Goal: Task Accomplishment & Management: Complete application form

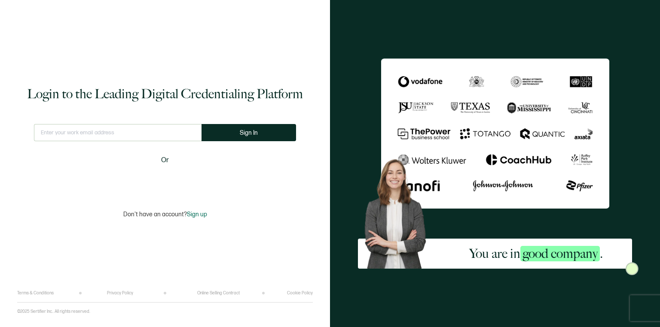
click at [71, 135] on input "text" at bounding box center [117, 132] width 167 height 17
type input "[EMAIL_ADDRESS][DOMAIN_NAME]"
click at [243, 134] on span "Sign In" at bounding box center [249, 133] width 18 height 6
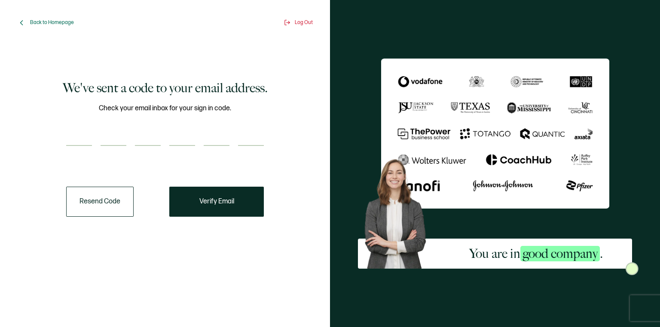
click at [71, 134] on input "number" at bounding box center [79, 137] width 26 height 17
paste input "8"
type input "8"
type input "9"
type input "4"
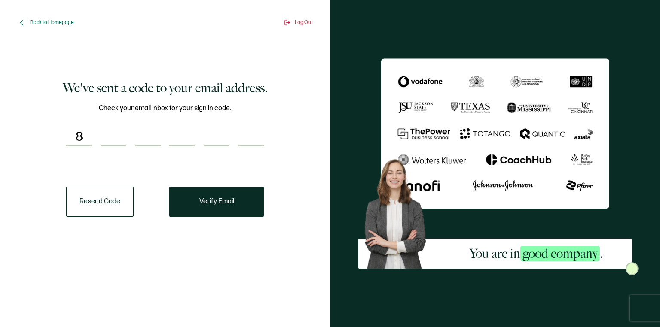
type input "8"
type input "0"
type input "8"
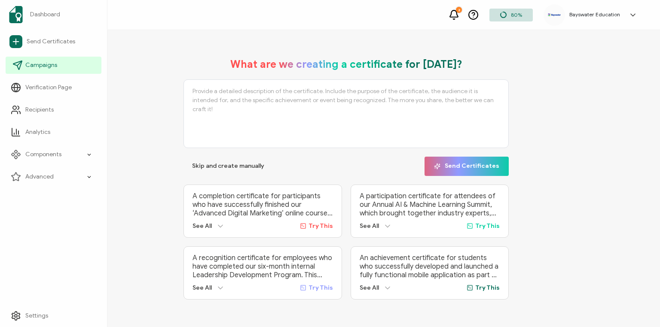
click at [50, 67] on span "Campaigns" at bounding box center [41, 65] width 32 height 9
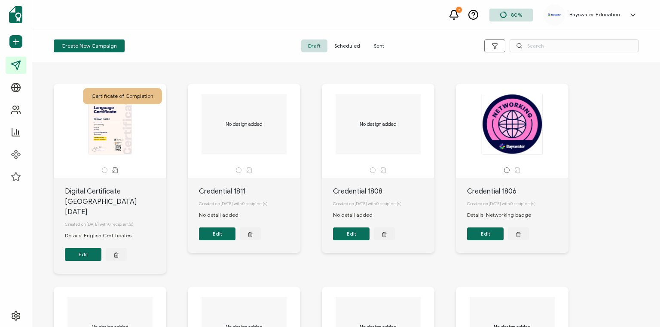
click at [114, 46] on button "Create New Campaign" at bounding box center [89, 46] width 71 height 13
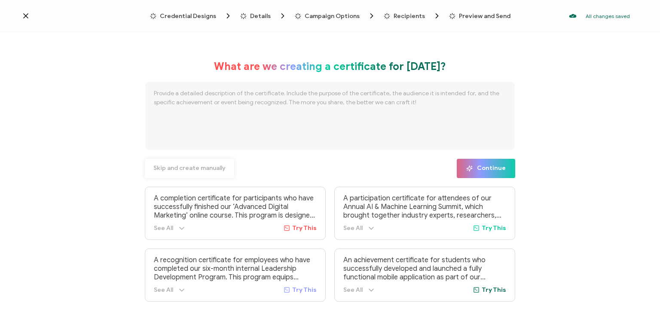
click at [209, 170] on span "Skip and create manually" at bounding box center [189, 168] width 72 height 6
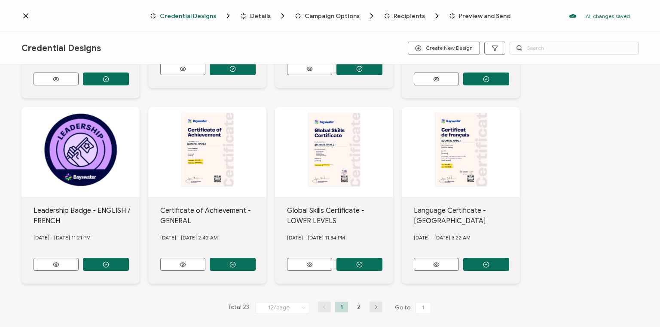
scroll to position [348, 0]
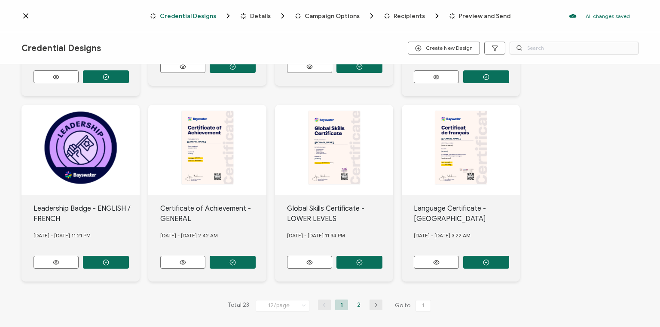
click at [357, 300] on li "2" at bounding box center [358, 305] width 13 height 11
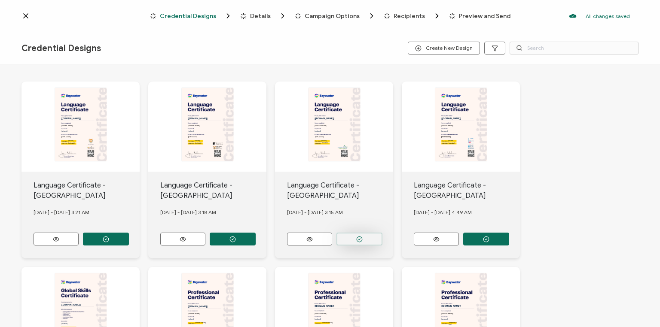
click at [361, 236] on icon "button" at bounding box center [359, 239] width 6 height 6
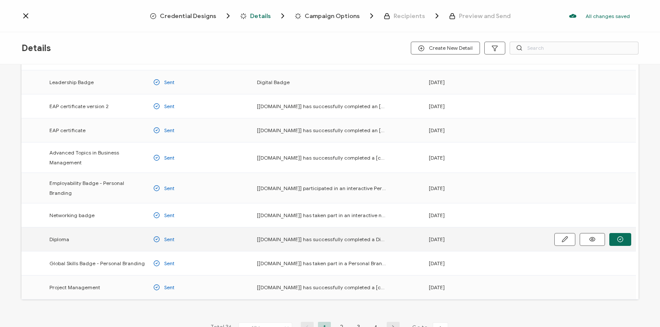
scroll to position [109, 0]
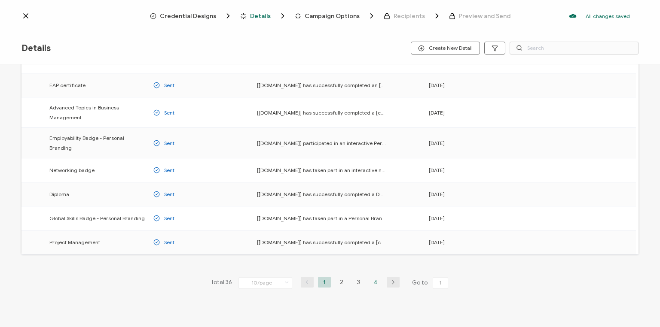
click at [374, 277] on li "4" at bounding box center [375, 282] width 13 height 11
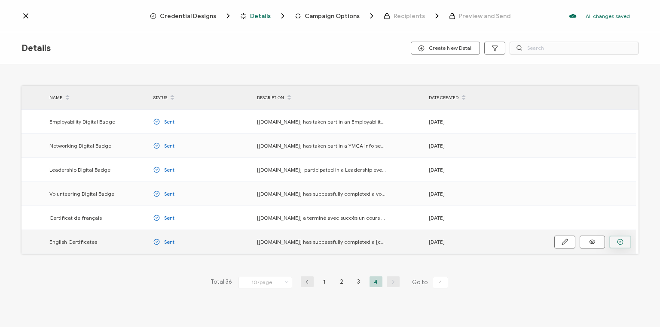
click at [620, 242] on icon "button" at bounding box center [620, 241] width 2 height 1
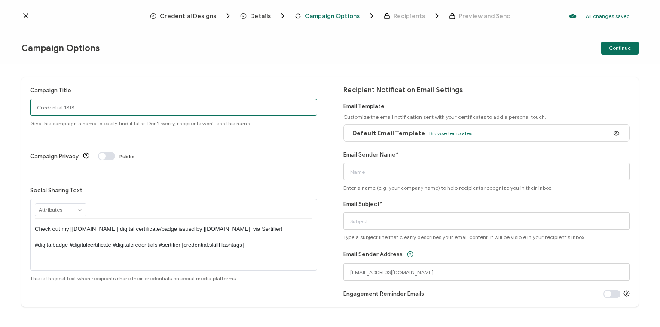
drag, startPoint x: 77, startPoint y: 108, endPoint x: 3, endPoint y: 125, distance: 75.8
click at [3, 125] on div "Campaign Title Credential 1818 Give this campaign a name to easily find it late…" at bounding box center [330, 195] width 660 height 263
click at [47, 106] on input "Van [DATE]" at bounding box center [173, 107] width 287 height 17
type input "Van Eng [DATE]"
click at [437, 132] on span "Browse templates" at bounding box center [450, 133] width 43 height 6
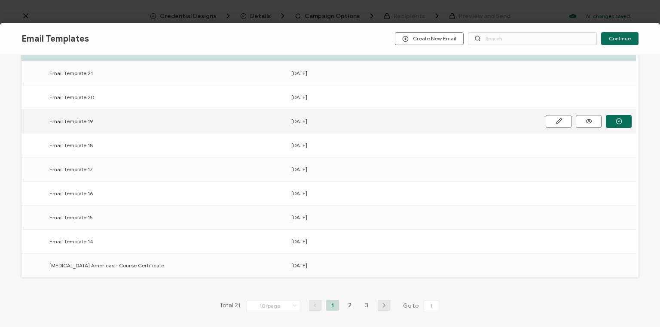
scroll to position [124, 0]
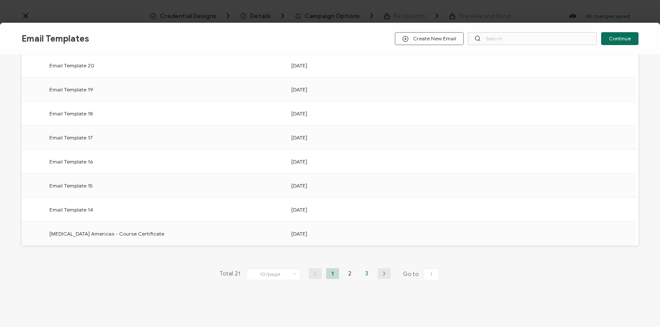
click at [365, 272] on li "3" at bounding box center [366, 273] width 13 height 11
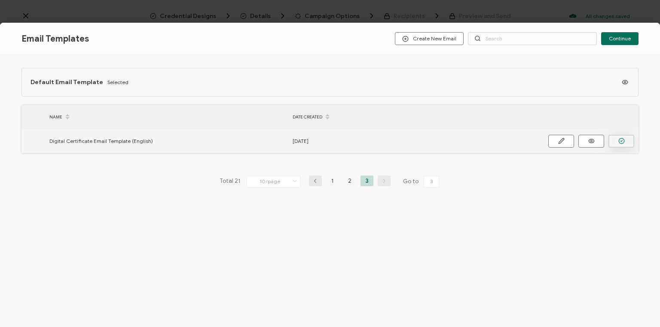
click at [620, 141] on icon "button" at bounding box center [621, 141] width 6 height 6
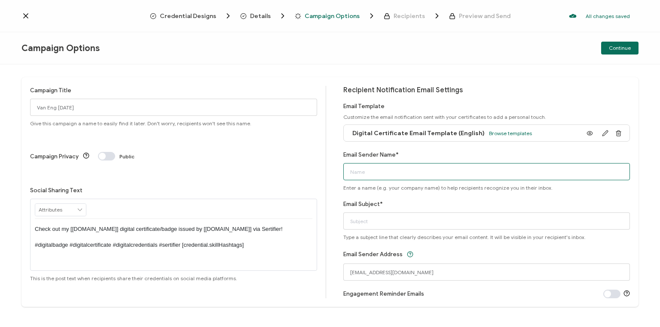
click at [383, 172] on input "Email Sender Name*" at bounding box center [486, 171] width 287 height 17
type input "Bayswater [GEOGRAPHIC_DATA]"
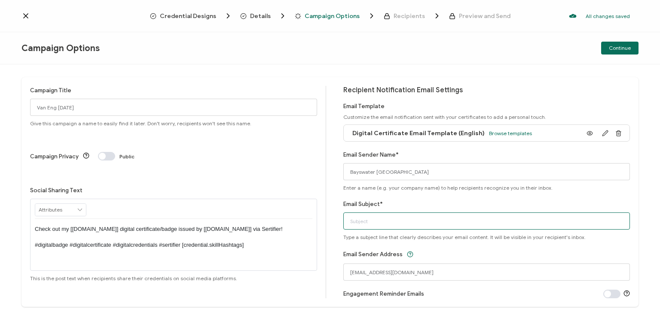
click at [365, 221] on input "Email Subject*" at bounding box center [486, 221] width 287 height 17
type input "Your Digital Certificate"
click at [465, 254] on div "Email Sender Address [EMAIL_ADDRESS][DOMAIN_NAME]" at bounding box center [486, 265] width 287 height 32
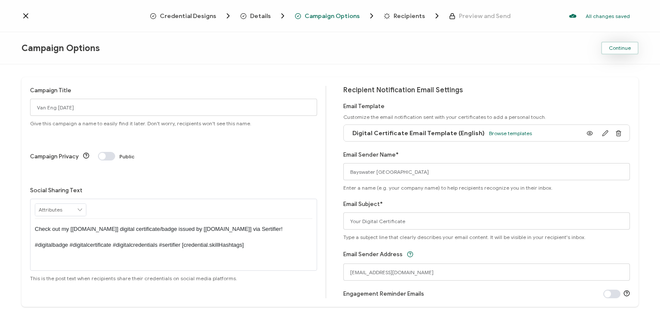
click at [622, 49] on span "Continue" at bounding box center [619, 48] width 22 height 5
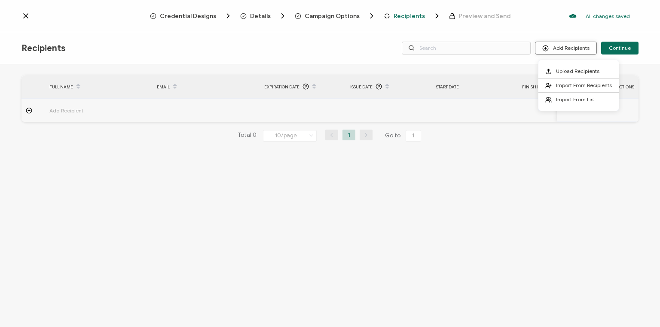
click at [574, 47] on button "Add Recipients" at bounding box center [566, 48] width 62 height 13
click at [570, 70] on span "Upload Recipients" at bounding box center [577, 71] width 43 height 6
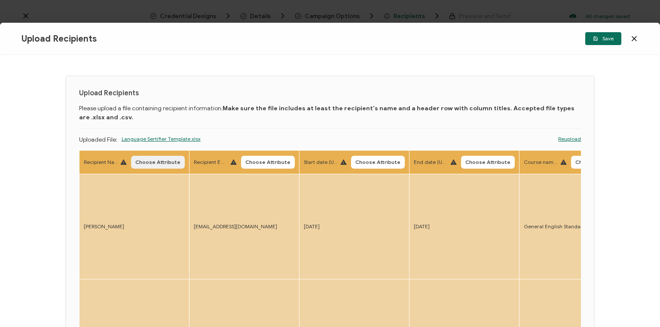
click at [163, 165] on span "Choose Attribute" at bounding box center [157, 162] width 45 height 5
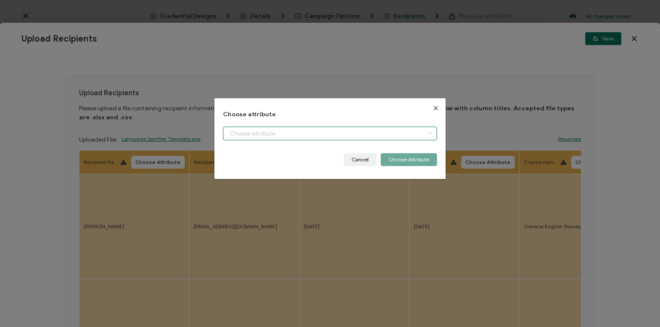
click at [274, 134] on input "dialog" at bounding box center [330, 134] width 214 height 14
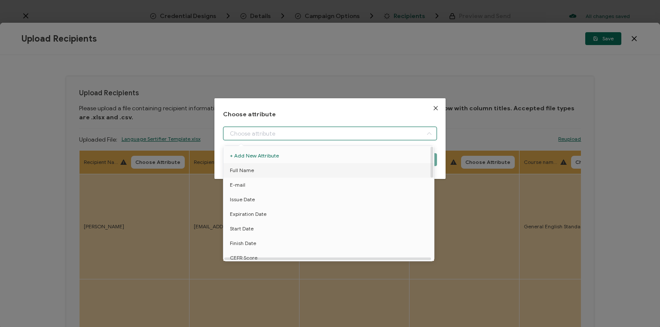
click at [260, 172] on li "Full Name" at bounding box center [329, 170] width 217 height 15
type input "Full Name"
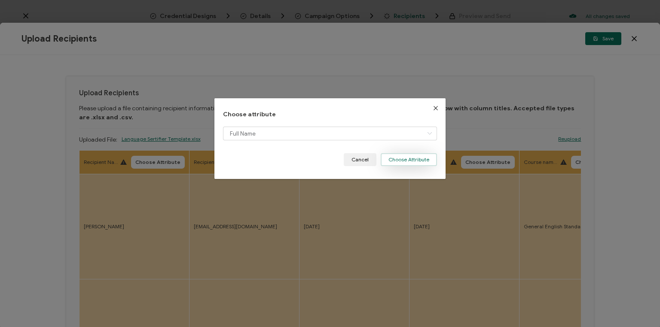
drag, startPoint x: 416, startPoint y: 163, endPoint x: 381, endPoint y: 167, distance: 35.5
click at [416, 162] on button "Choose Attribute" at bounding box center [408, 159] width 56 height 13
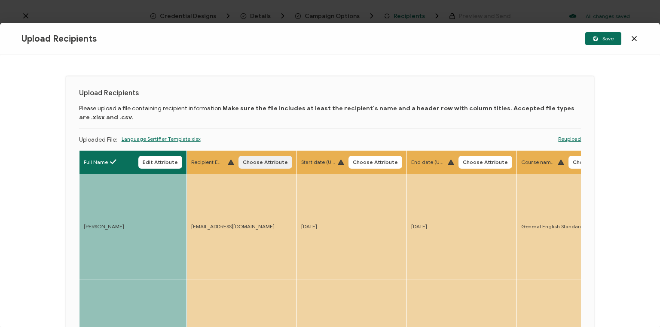
click at [269, 158] on button "Choose Attribute" at bounding box center [265, 162] width 54 height 13
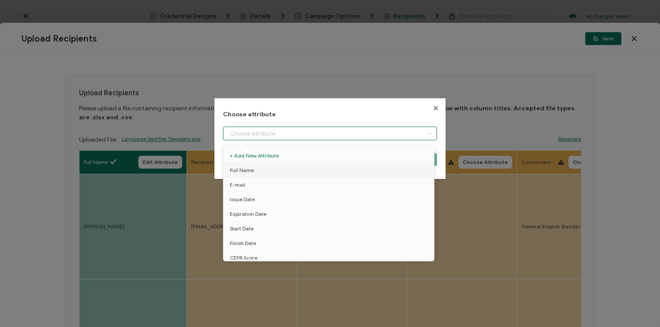
click at [259, 137] on input "dialog" at bounding box center [330, 134] width 214 height 14
click at [242, 182] on span "E-mail" at bounding box center [237, 185] width 15 height 15
type input "E-mail"
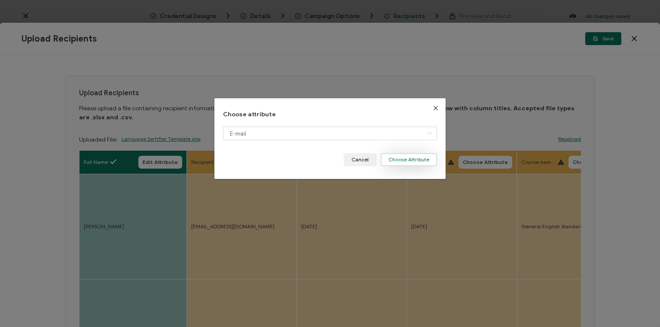
click at [414, 161] on button "Choose Attribute" at bounding box center [408, 159] width 56 height 13
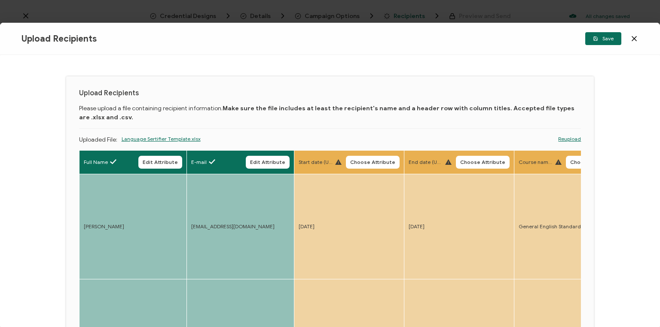
drag, startPoint x: 369, startPoint y: 161, endPoint x: 362, endPoint y: 161, distance: 6.9
click at [369, 161] on span "Choose Attribute" at bounding box center [372, 162] width 45 height 5
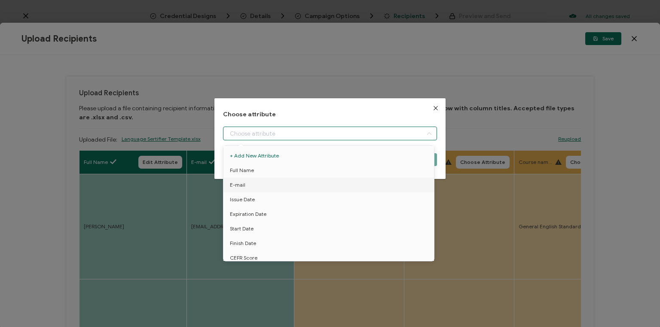
click at [284, 133] on input "dialog" at bounding box center [330, 134] width 214 height 14
drag, startPoint x: 244, startPoint y: 228, endPoint x: 247, endPoint y: 224, distance: 5.2
click at [245, 227] on span "Start Date" at bounding box center [242, 229] width 24 height 15
type input "Start Date"
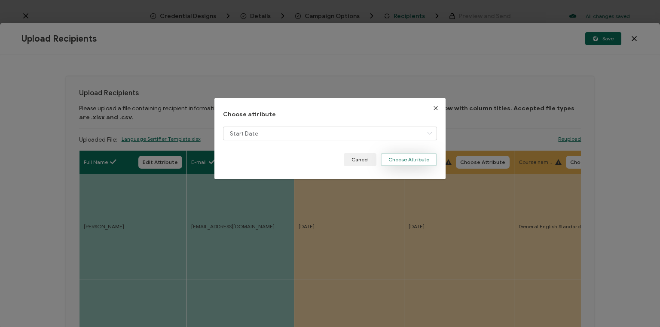
click at [409, 160] on button "Choose Attribute" at bounding box center [408, 159] width 56 height 13
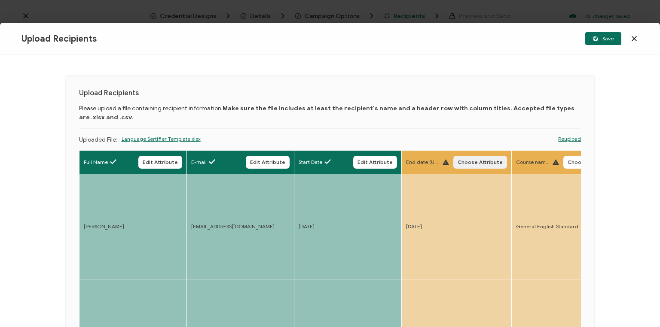
click at [481, 161] on span "Choose Attribute" at bounding box center [479, 162] width 45 height 5
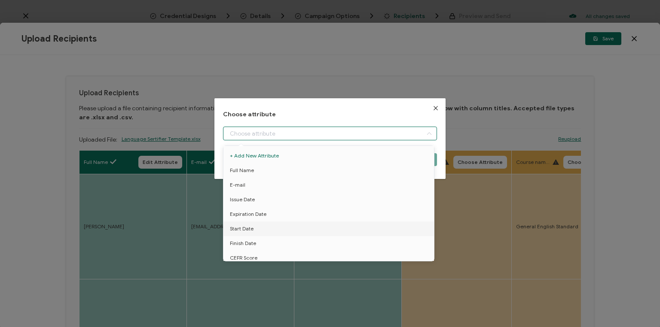
click at [341, 132] on input "dialog" at bounding box center [330, 134] width 214 height 14
drag, startPoint x: 248, startPoint y: 242, endPoint x: 252, endPoint y: 239, distance: 5.2
click at [248, 241] on span "Finish Date" at bounding box center [243, 243] width 26 height 15
type input "Finish Date"
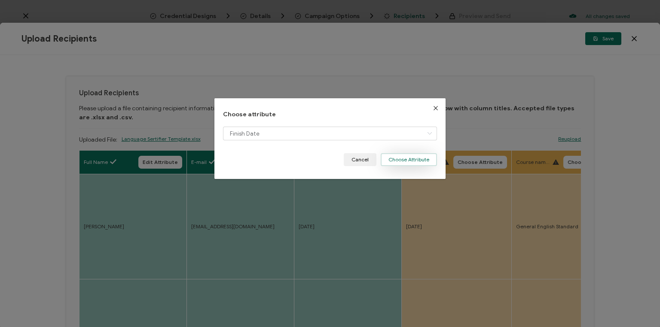
click at [410, 159] on button "Choose Attribute" at bounding box center [408, 159] width 56 height 13
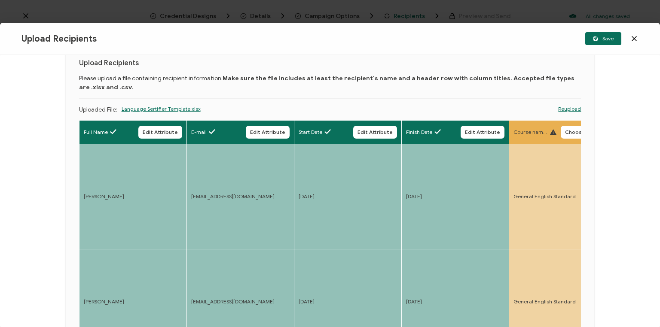
drag, startPoint x: 445, startPoint y: 187, endPoint x: 384, endPoint y: 198, distance: 61.6
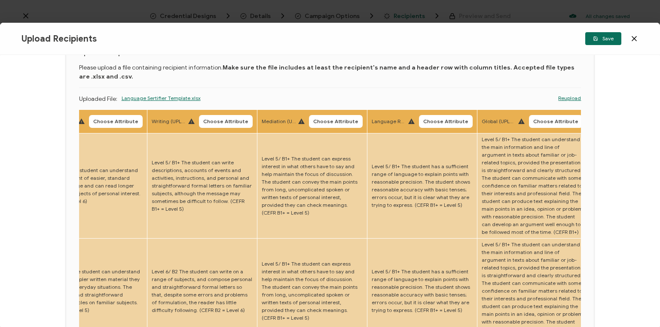
drag, startPoint x: 448, startPoint y: 154, endPoint x: 395, endPoint y: 148, distance: 53.6
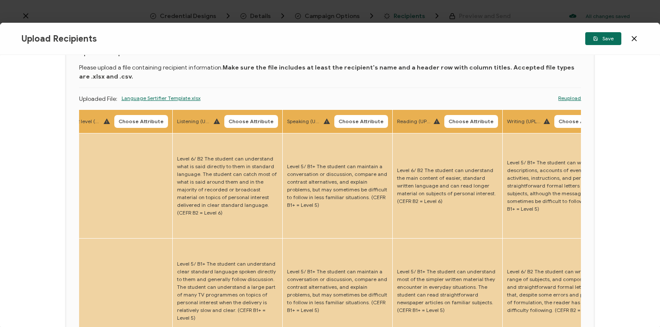
scroll to position [0, 640]
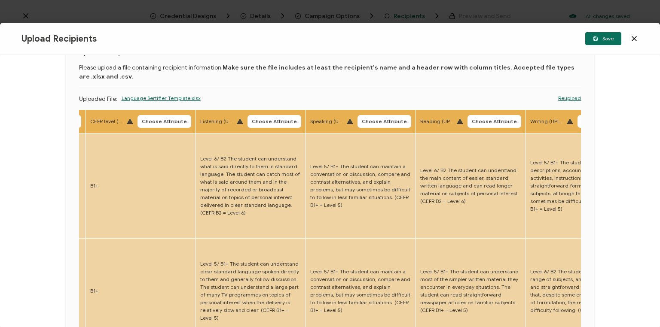
drag, startPoint x: 304, startPoint y: 145, endPoint x: 277, endPoint y: 150, distance: 28.0
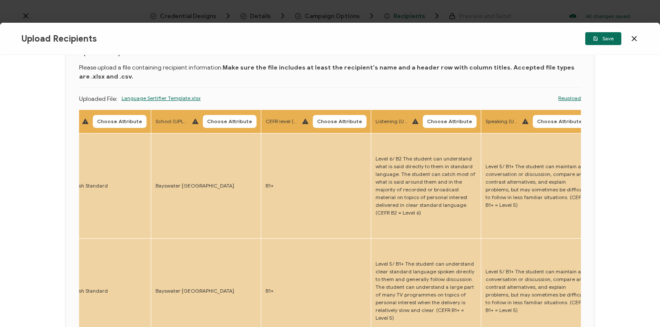
drag, startPoint x: 326, startPoint y: 163, endPoint x: 301, endPoint y: 165, distance: 25.8
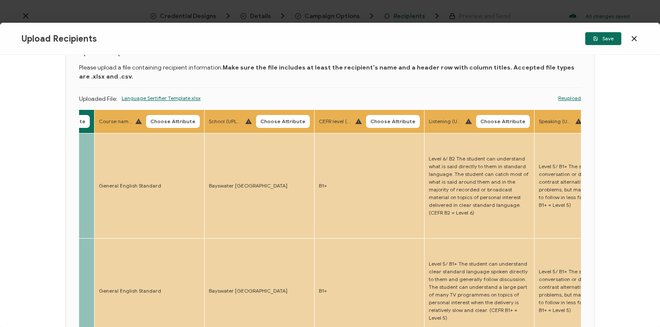
scroll to position [0, 397]
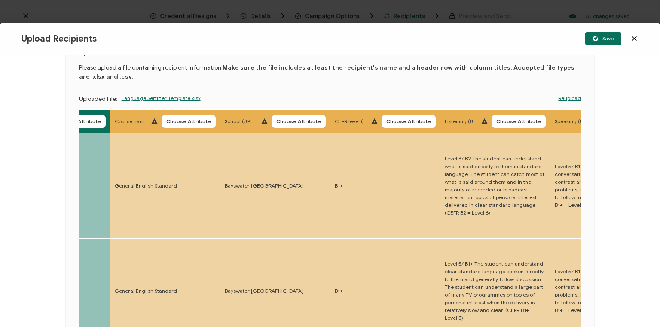
drag, startPoint x: 302, startPoint y: 162, endPoint x: 280, endPoint y: 165, distance: 22.1
click at [188, 122] on span "Choose Attribute" at bounding box center [190, 121] width 45 height 5
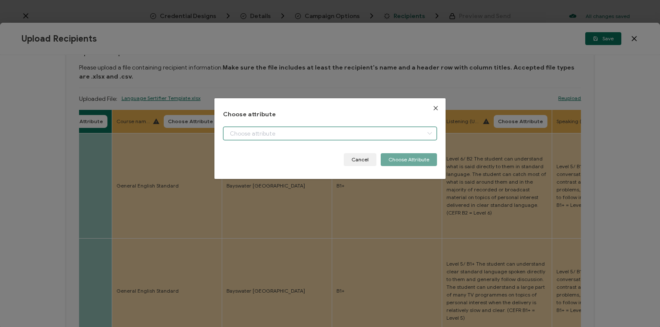
click at [283, 133] on input "dialog" at bounding box center [330, 134] width 214 height 14
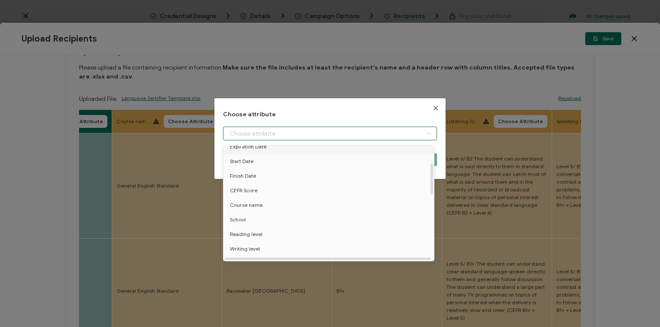
scroll to position [69, 0]
click at [255, 204] on span "Course name" at bounding box center [246, 204] width 33 height 15
type input "Course name"
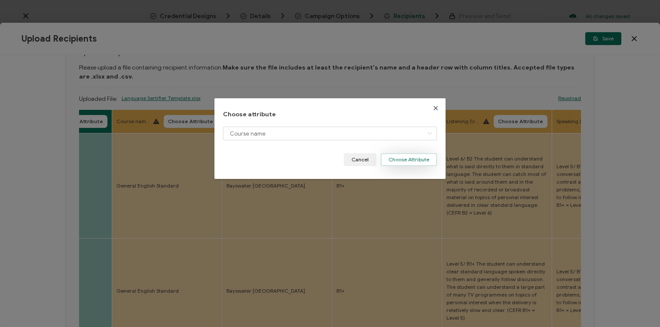
click at [418, 156] on button "Choose Attribute" at bounding box center [408, 159] width 56 height 13
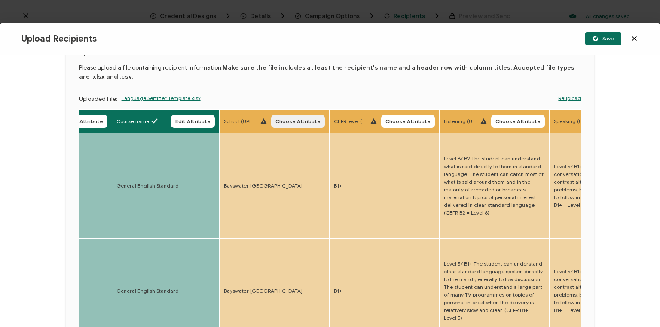
click at [302, 122] on span "Choose Attribute" at bounding box center [297, 121] width 45 height 5
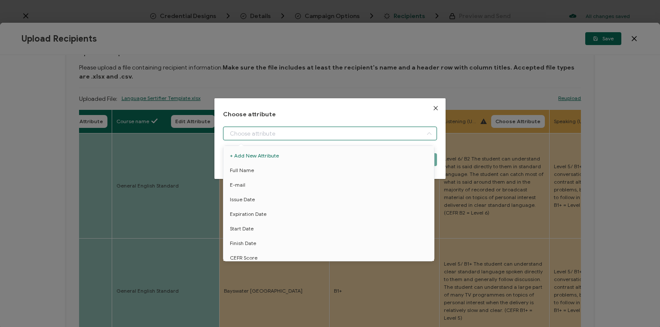
click at [291, 134] on input "dialog" at bounding box center [330, 134] width 214 height 14
click at [239, 220] on span "School" at bounding box center [238, 218] width 16 height 15
type input "School"
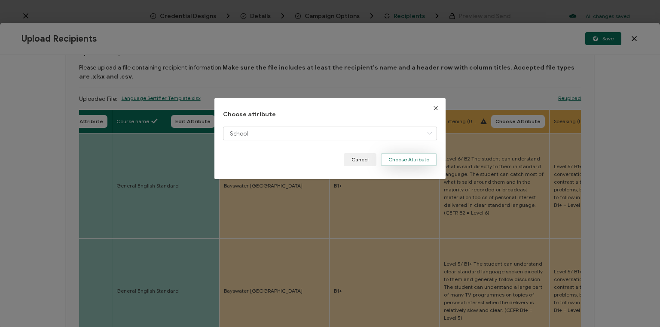
click at [402, 160] on button "Choose Attribute" at bounding box center [408, 159] width 56 height 13
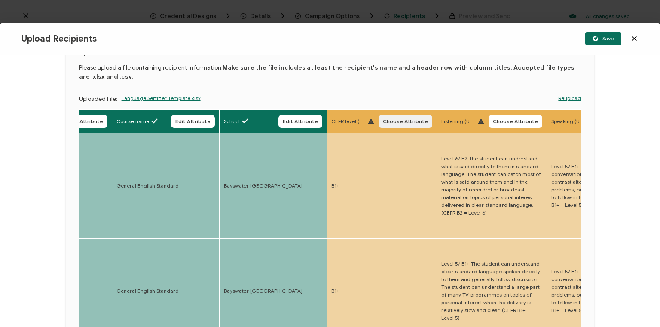
click at [412, 120] on span "Choose Attribute" at bounding box center [405, 121] width 45 height 5
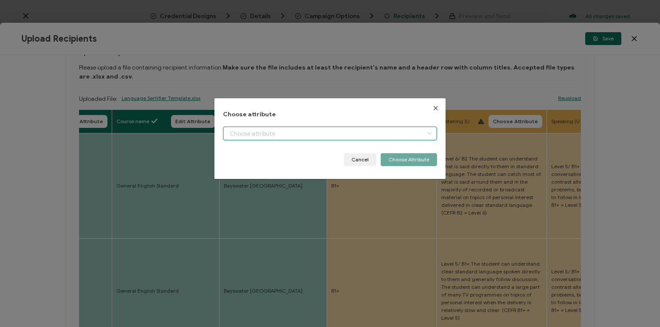
click at [307, 135] on input "dialog" at bounding box center [330, 134] width 214 height 14
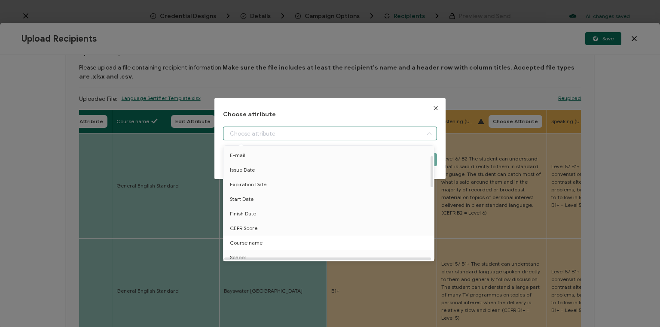
scroll to position [34, 0]
click at [247, 223] on span "CEFR Score" at bounding box center [243, 223] width 27 height 15
type input "CEFR Score"
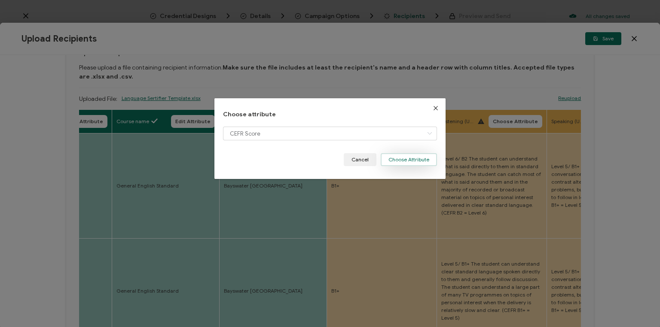
click at [412, 162] on button "Choose Attribute" at bounding box center [408, 159] width 56 height 13
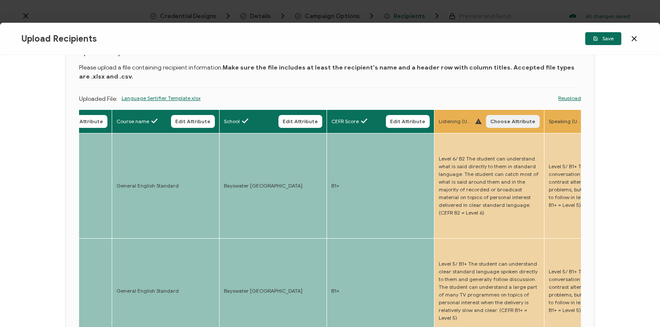
click at [517, 120] on span "Choose Attribute" at bounding box center [512, 121] width 45 height 5
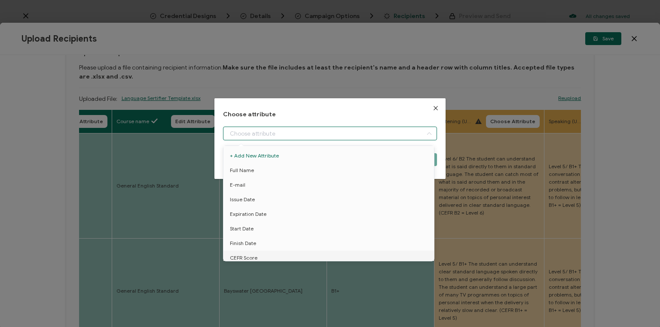
click at [311, 132] on input "dialog" at bounding box center [330, 134] width 214 height 14
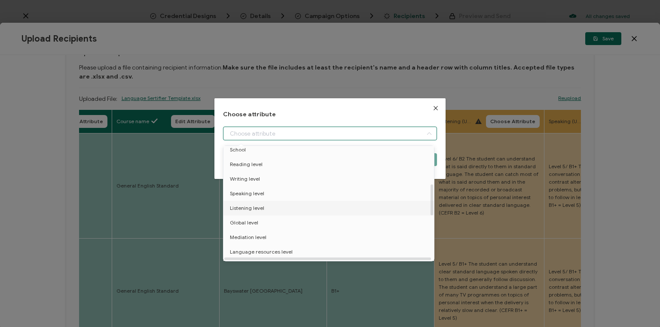
click at [248, 206] on span "Listening level" at bounding box center [247, 208] width 34 height 15
type input "Listening level"
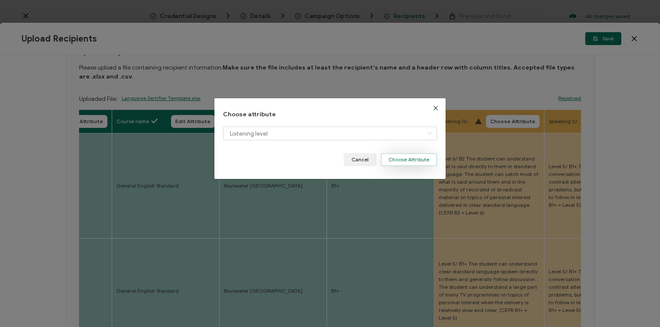
click at [405, 158] on button "Choose Attribute" at bounding box center [408, 159] width 56 height 13
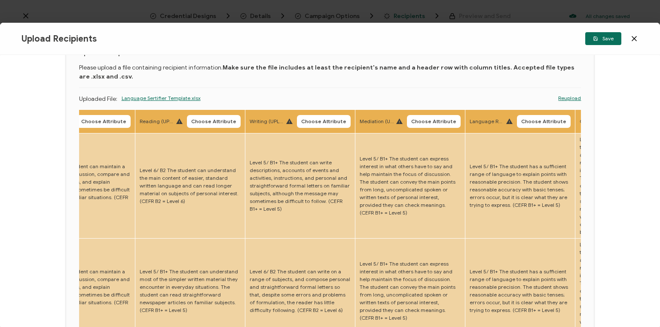
drag, startPoint x: 456, startPoint y: 145, endPoint x: 544, endPoint y: 139, distance: 87.8
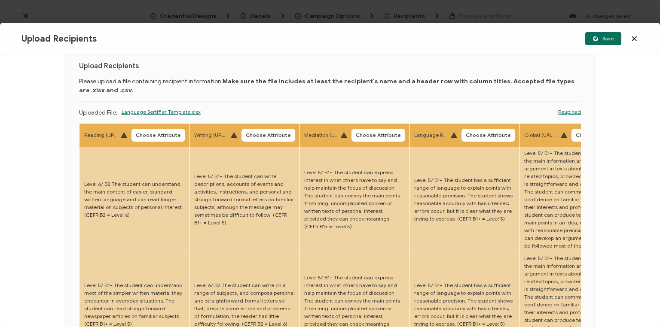
scroll to position [6, 0]
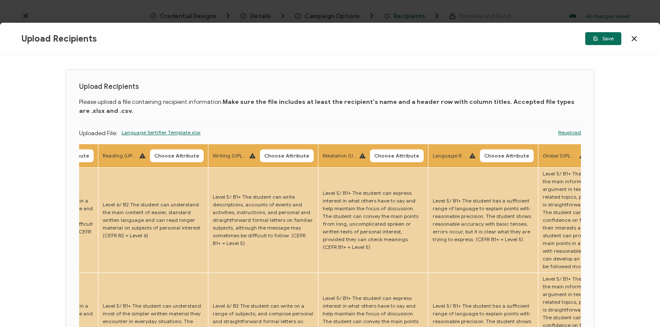
drag, startPoint x: 344, startPoint y: 216, endPoint x: 323, endPoint y: 211, distance: 21.6
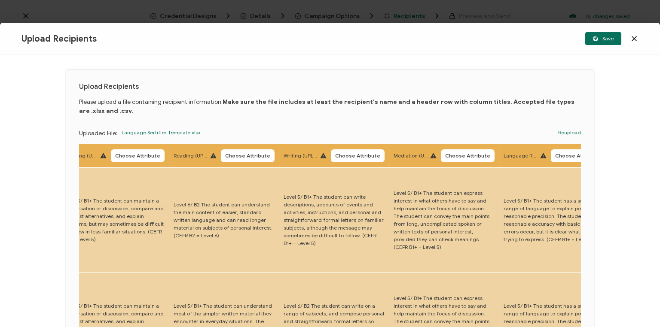
drag, startPoint x: 321, startPoint y: 210, endPoint x: 291, endPoint y: 212, distance: 30.2
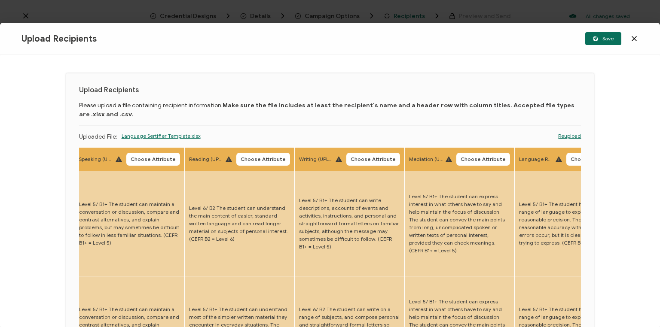
scroll to position [0, 0]
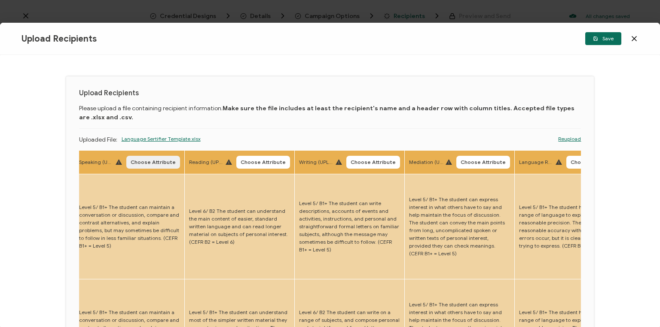
click at [147, 161] on span "Choose Attribute" at bounding box center [153, 162] width 45 height 5
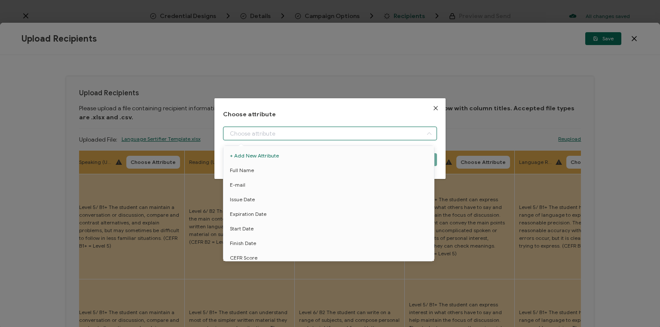
click at [254, 134] on input "dialog" at bounding box center [330, 134] width 214 height 14
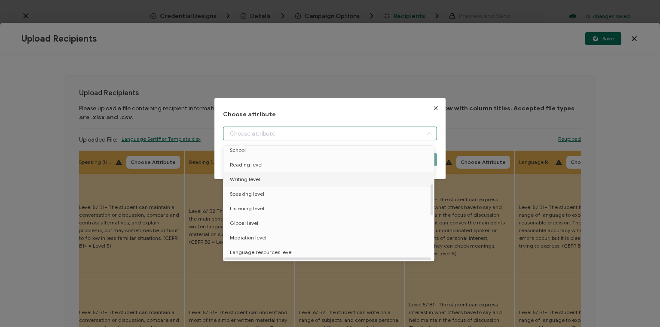
scroll to position [137, 0]
click at [249, 191] on span "Speaking level" at bounding box center [247, 193] width 34 height 15
type input "Speaking level"
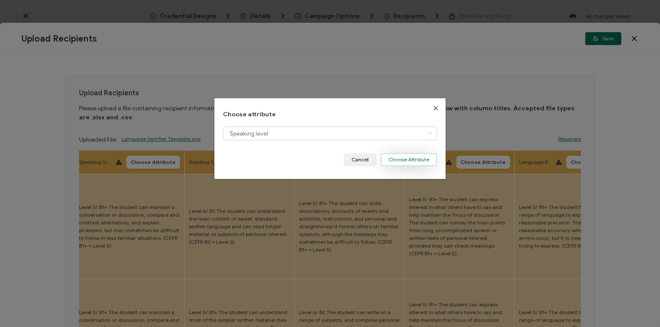
click at [408, 159] on button "Choose Attribute" at bounding box center [408, 159] width 56 height 13
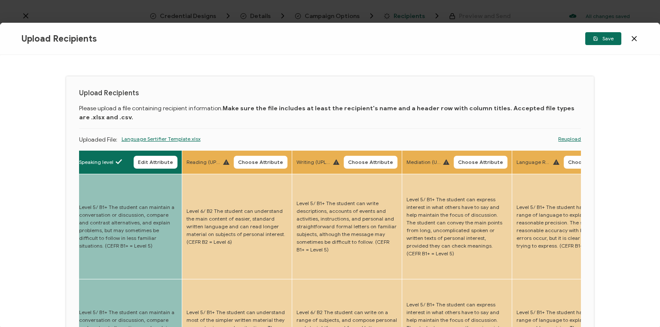
click at [251, 164] on span "Choose Attribute" at bounding box center [260, 162] width 45 height 5
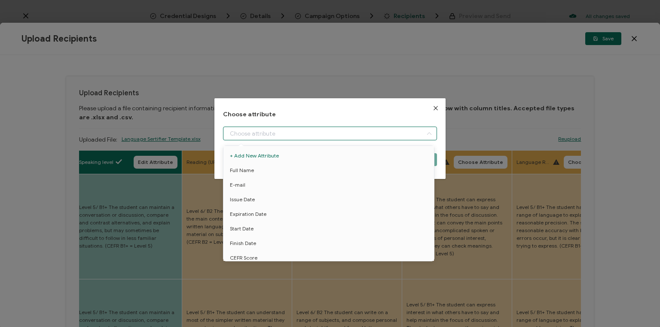
click at [262, 134] on input "dialog" at bounding box center [330, 134] width 214 height 14
click at [256, 196] on span "Reading level" at bounding box center [246, 198] width 33 height 15
type input "Reading level"
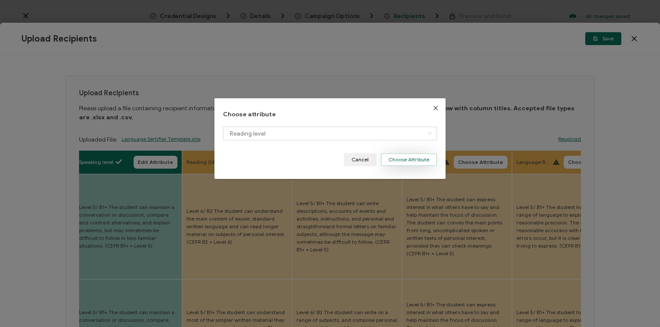
click at [409, 161] on button "Choose Attribute" at bounding box center [408, 159] width 56 height 13
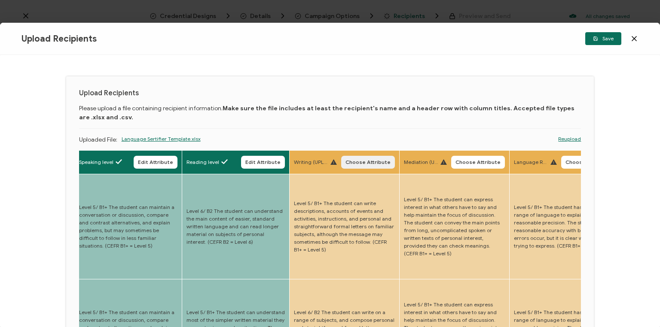
click at [378, 163] on span "Choose Attribute" at bounding box center [367, 162] width 45 height 5
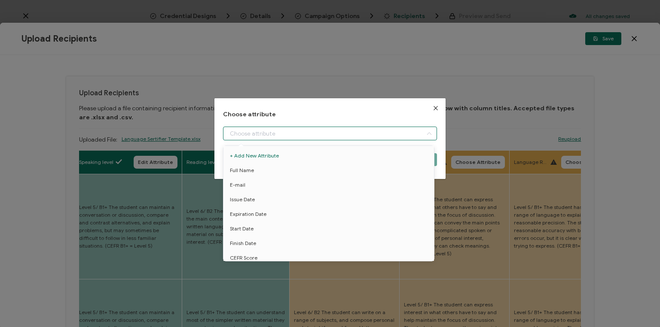
click at [319, 133] on input "dialog" at bounding box center [330, 134] width 214 height 14
drag, startPoint x: 255, startPoint y: 212, endPoint x: 380, endPoint y: 187, distance: 126.6
click at [255, 212] on span "Writing level" at bounding box center [245, 213] width 30 height 15
type input "Writing level"
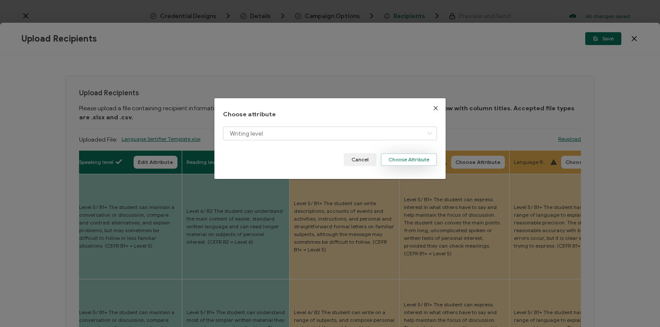
click at [412, 161] on button "Choose Attribute" at bounding box center [408, 159] width 56 height 13
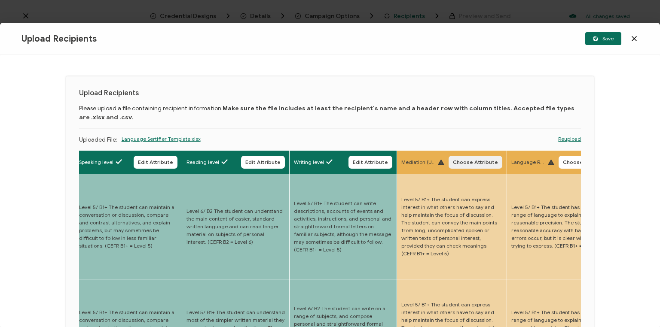
click at [471, 161] on span "Choose Attribute" at bounding box center [475, 162] width 45 height 5
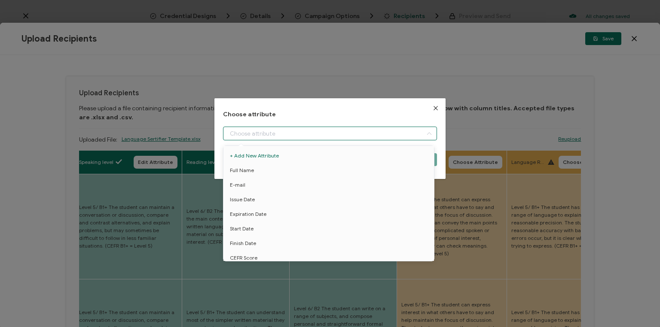
click at [325, 130] on input "dialog" at bounding box center [330, 134] width 214 height 14
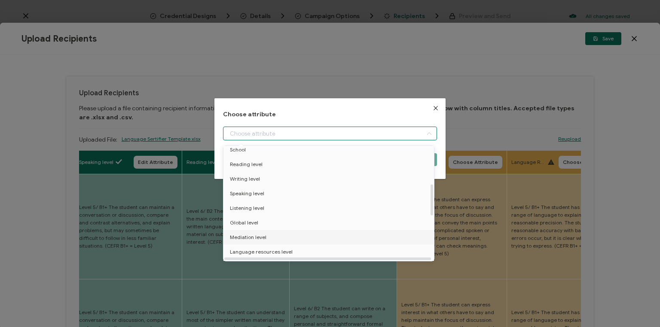
click at [255, 236] on span "Mediation level" at bounding box center [248, 237] width 36 height 15
type input "Mediation level"
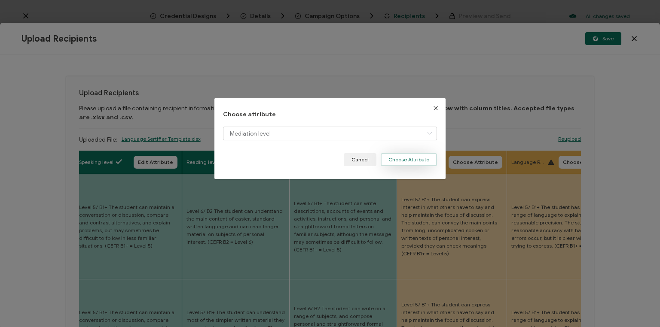
drag, startPoint x: 407, startPoint y: 159, endPoint x: 420, endPoint y: 160, distance: 12.9
click at [407, 160] on button "Choose Attribute" at bounding box center [408, 159] width 56 height 13
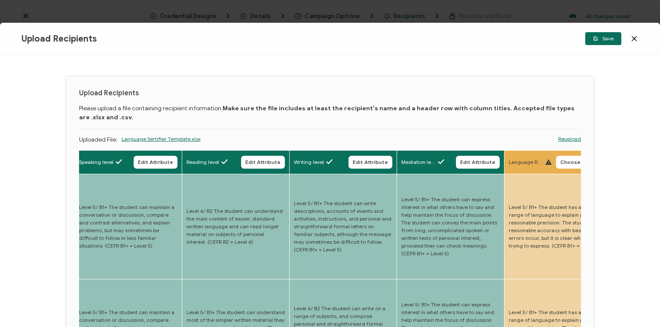
click at [565, 163] on span "Choose Attribute" at bounding box center [582, 162] width 45 height 5
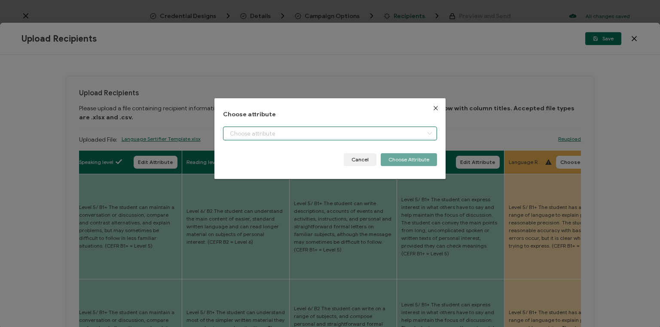
drag, startPoint x: 356, startPoint y: 132, endPoint x: 341, endPoint y: 148, distance: 21.6
click at [354, 134] on input "dialog" at bounding box center [330, 134] width 214 height 14
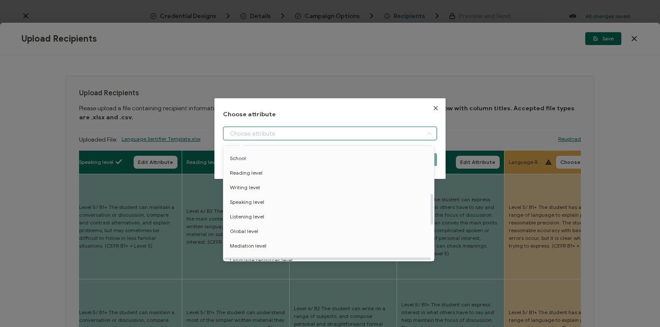
scroll to position [172, 0]
click at [275, 216] on span "Language resources level" at bounding box center [261, 217] width 63 height 15
type input "Language resources level"
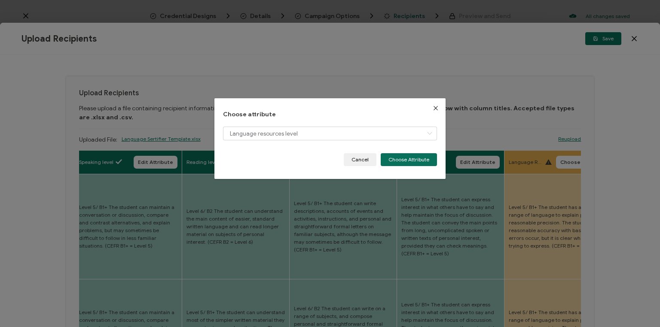
drag, startPoint x: 421, startPoint y: 158, endPoint x: 410, endPoint y: 170, distance: 16.7
click at [421, 158] on button "Choose Attribute" at bounding box center [408, 159] width 56 height 13
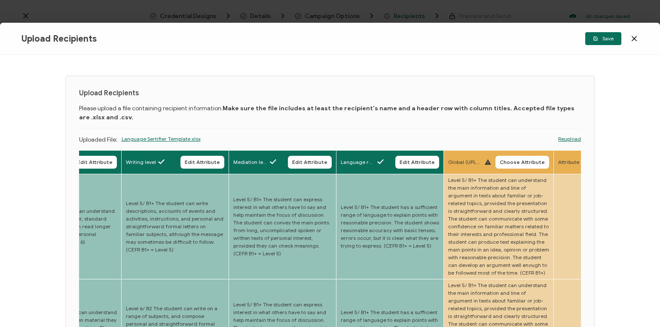
drag, startPoint x: 413, startPoint y: 225, endPoint x: 469, endPoint y: 221, distance: 55.9
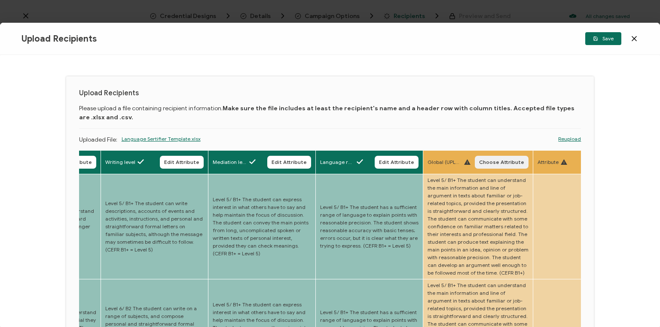
click at [503, 159] on button "Choose Attribute" at bounding box center [501, 162] width 54 height 13
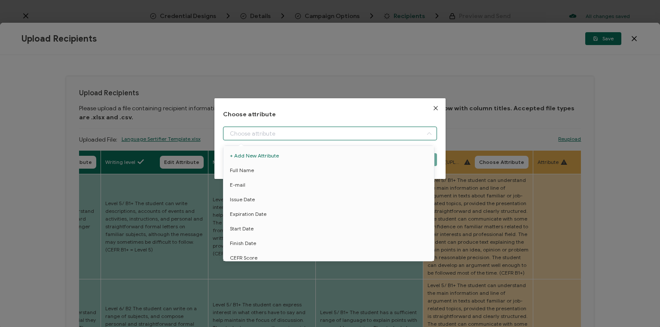
click at [352, 133] on input "dialog" at bounding box center [330, 134] width 214 height 14
click at [249, 154] on span "Global level" at bounding box center [244, 154] width 28 height 15
type input "Global level"
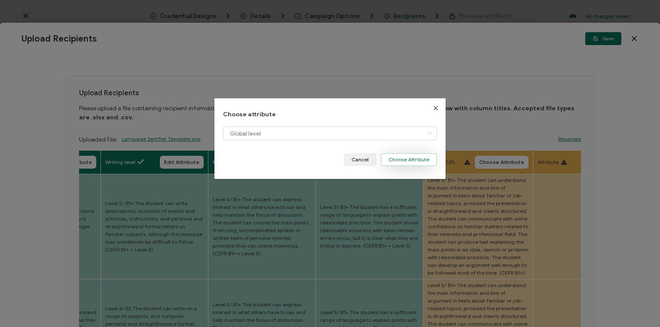
click at [401, 160] on button "Choose Attribute" at bounding box center [408, 159] width 56 height 13
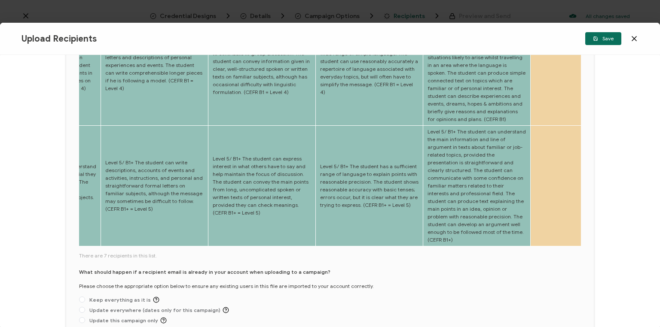
scroll to position [438, 0]
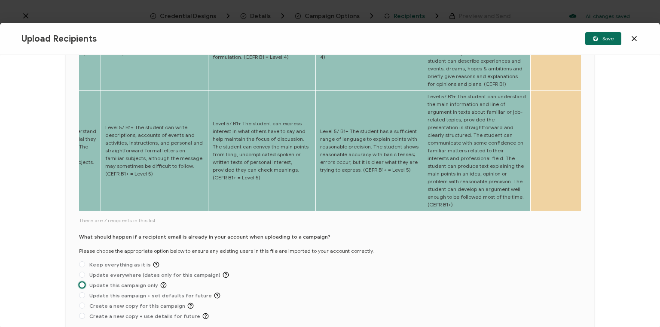
click at [82, 282] on span at bounding box center [82, 285] width 6 height 6
click at [82, 282] on input "Update this campaign only" at bounding box center [82, 285] width 6 height 7
radio input "true"
click at [605, 40] on span "Save" at bounding box center [603, 38] width 21 height 5
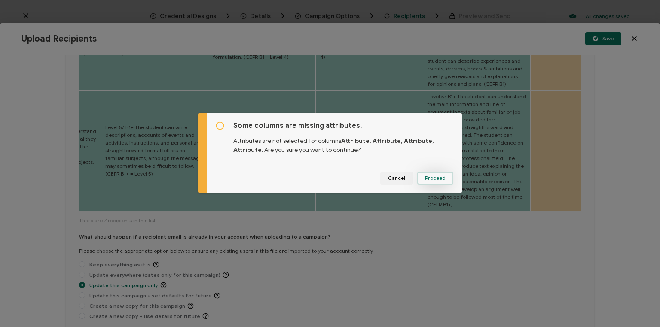
click at [434, 176] on span "Proceed" at bounding box center [435, 178] width 21 height 5
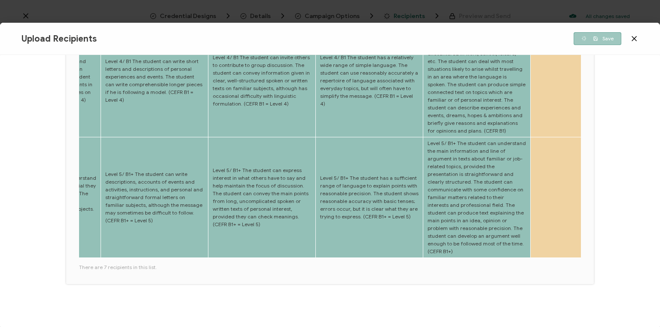
scroll to position [338, 0]
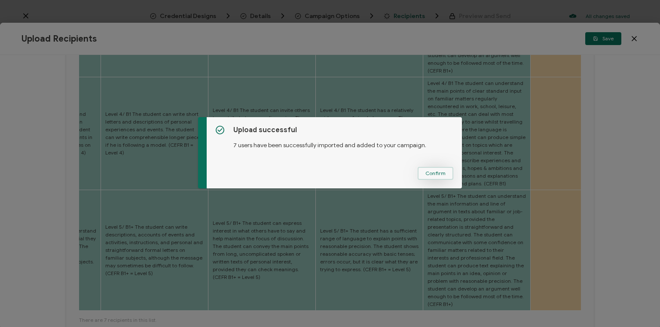
click at [426, 175] on span "Confirm" at bounding box center [435, 173] width 20 height 5
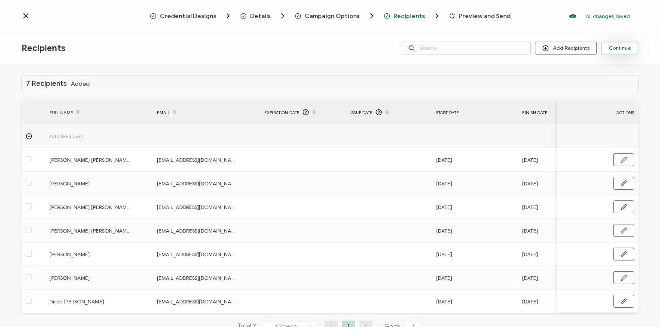
click at [621, 46] on span "Continue" at bounding box center [619, 48] width 22 height 5
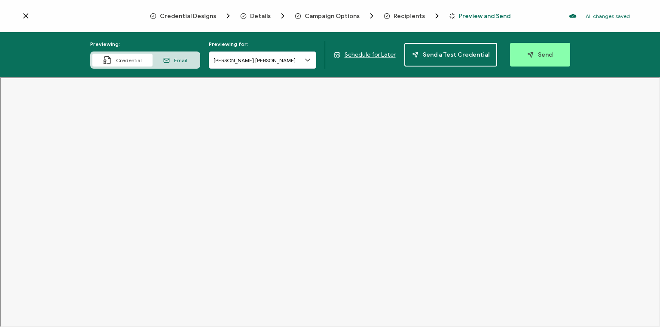
click at [374, 54] on span "Schedule for Later" at bounding box center [369, 54] width 51 height 7
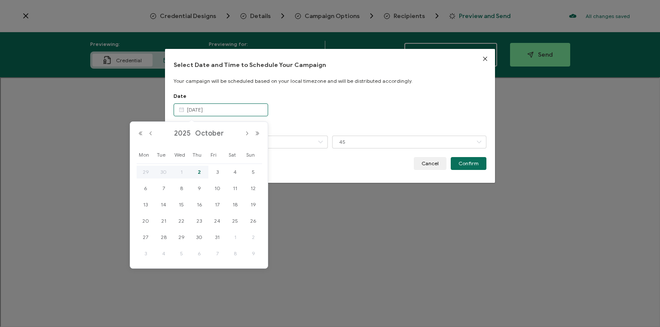
click at [234, 110] on input "[DATE]" at bounding box center [220, 109] width 94 height 13
click at [218, 170] on span "3" at bounding box center [217, 172] width 10 height 10
type input "[DATE]"
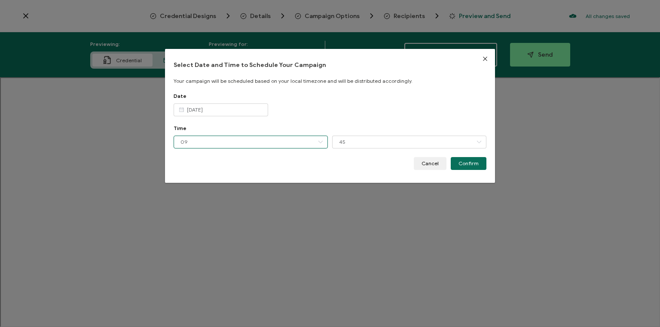
click at [234, 142] on input "09" at bounding box center [250, 142] width 154 height 13
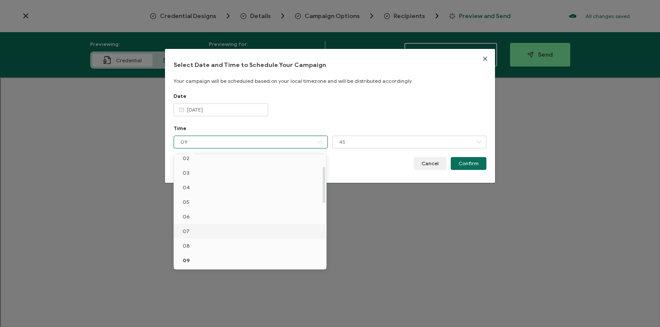
scroll to position [103, 0]
click at [184, 205] on span "10" at bounding box center [185, 206] width 6 height 6
type input "10"
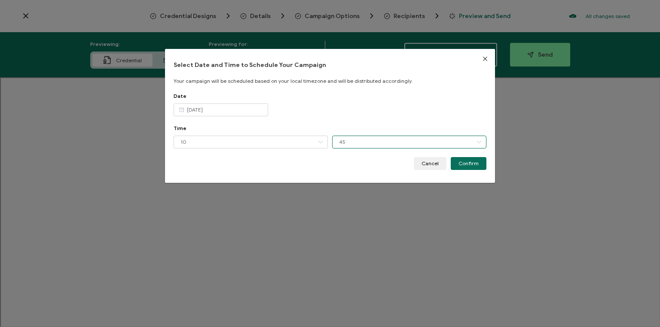
click at [356, 143] on input "45" at bounding box center [409, 142] width 154 height 13
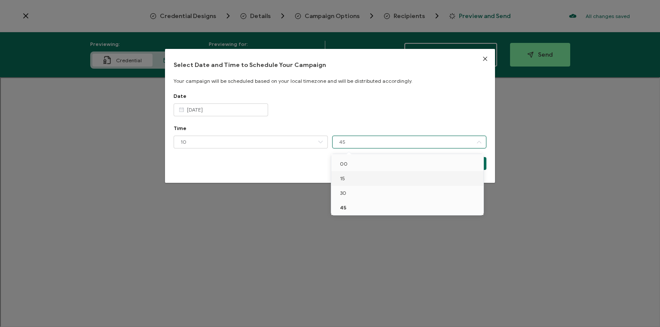
click at [344, 179] on span "15" at bounding box center [342, 178] width 5 height 6
type input "15"
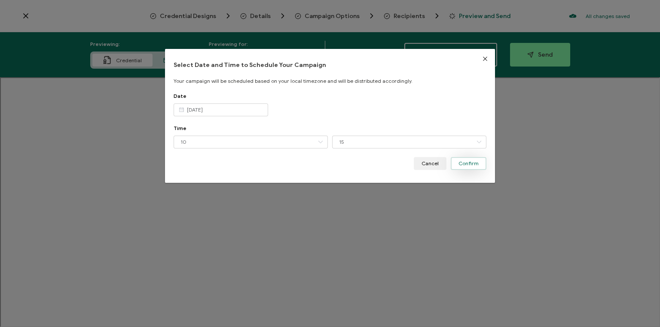
click at [469, 163] on span "Confirm" at bounding box center [468, 163] width 20 height 5
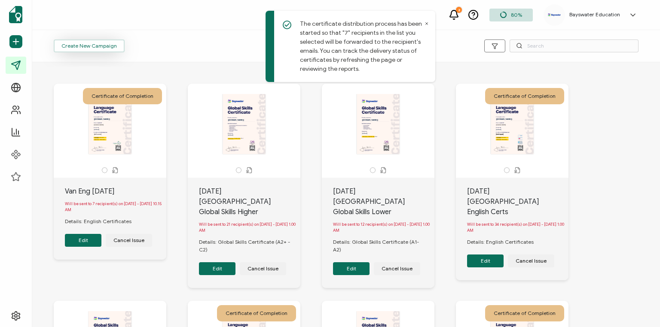
click at [98, 49] on button "Create New Campaign" at bounding box center [89, 46] width 71 height 13
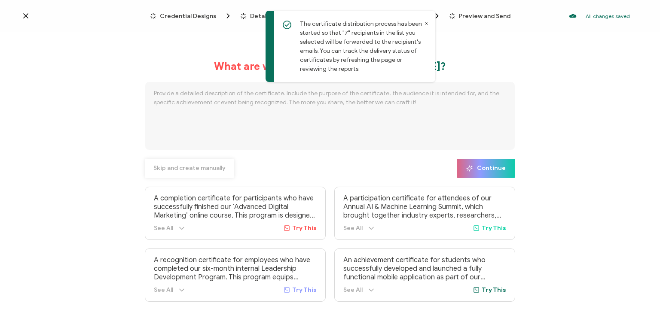
click at [181, 167] on span "Skip and create manually" at bounding box center [189, 168] width 72 height 6
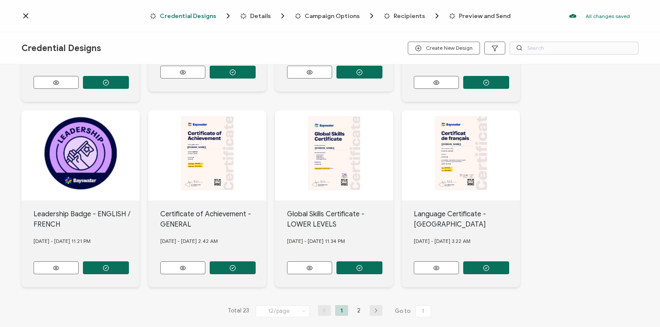
scroll to position [348, 0]
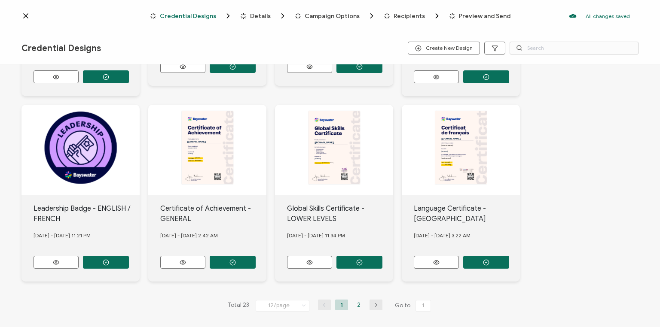
click at [356, 300] on li "2" at bounding box center [358, 305] width 13 height 11
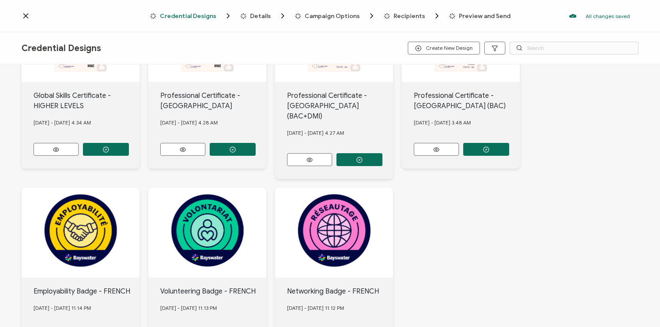
scroll to position [131, 0]
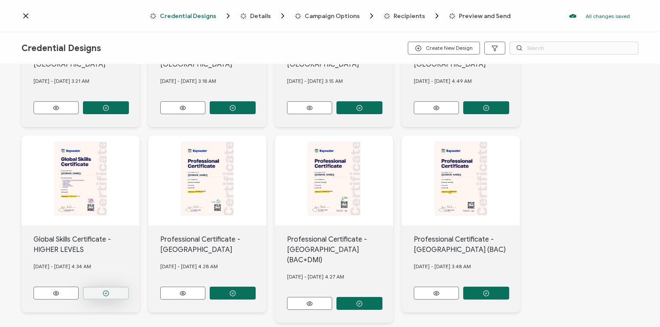
click at [97, 290] on button "button" at bounding box center [106, 293] width 46 height 13
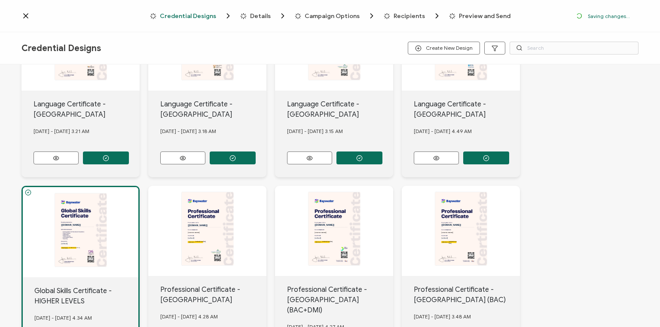
scroll to position [181, 0]
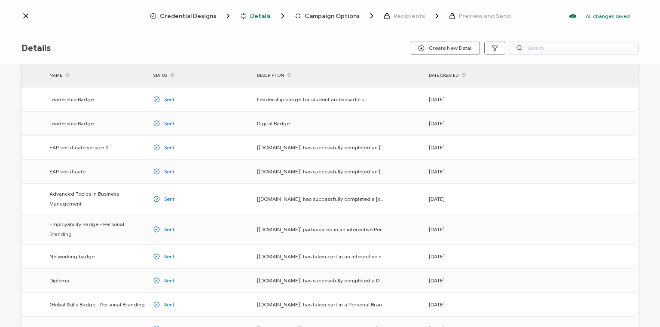
scroll to position [109, 0]
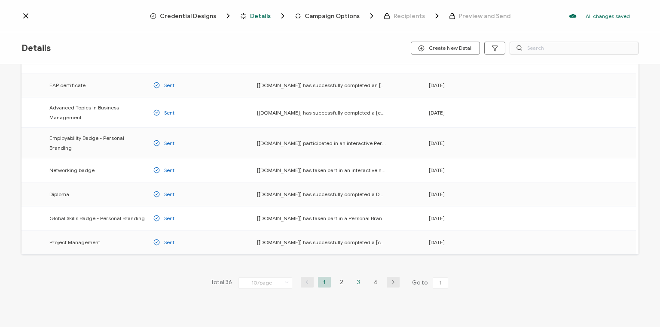
click at [354, 277] on li "3" at bounding box center [358, 282] width 13 height 11
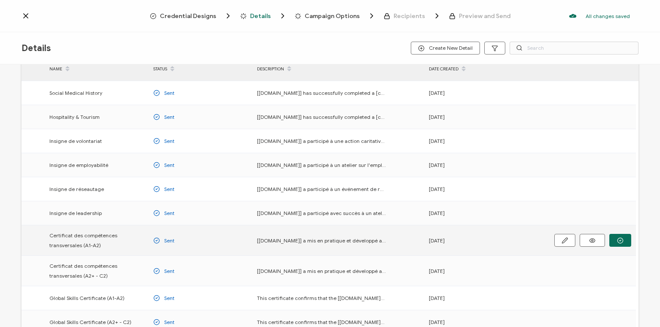
scroll to position [115, 0]
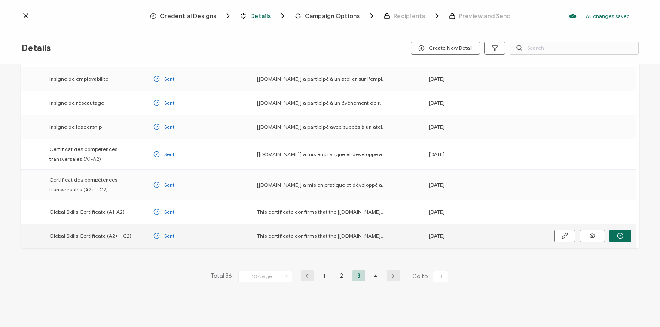
click at [618, 234] on icon "button" at bounding box center [620, 236] width 6 height 6
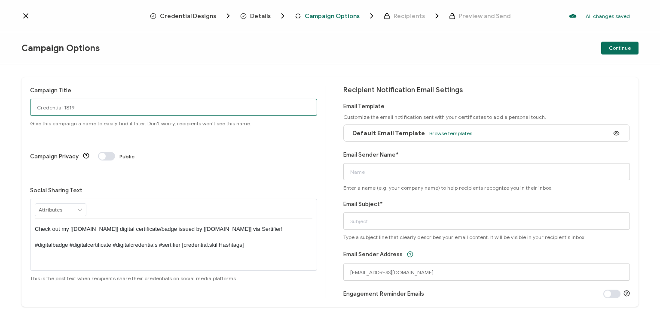
drag, startPoint x: 79, startPoint y: 106, endPoint x: 7, endPoint y: 100, distance: 72.5
click at [7, 100] on div "Campaign Title Credential 1819 Give this campaign a name to easily find it late…" at bounding box center [330, 195] width 660 height 263
type input "Van GS high [DATE]"
click at [439, 132] on span "Browse templates" at bounding box center [450, 133] width 43 height 6
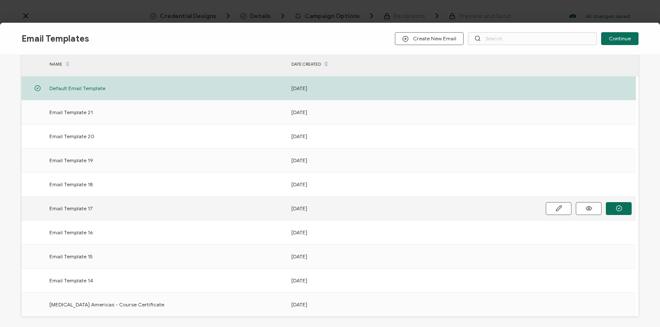
scroll to position [124, 0]
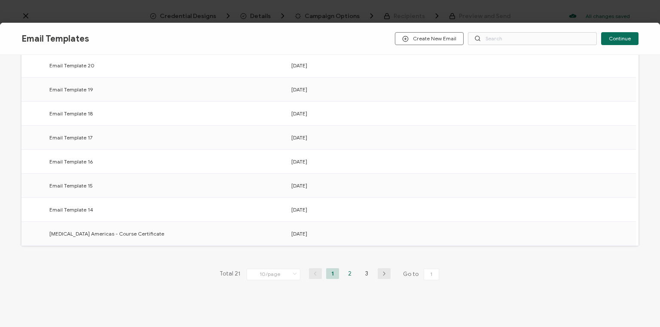
click at [347, 272] on li "2" at bounding box center [349, 273] width 13 height 11
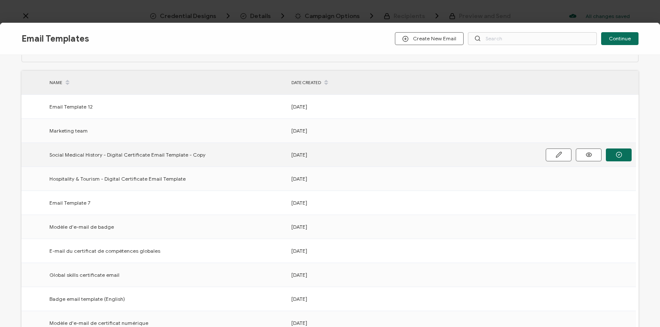
scroll to position [69, 0]
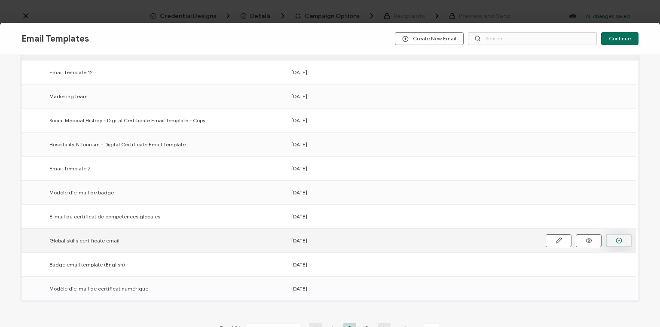
click at [617, 239] on icon "button" at bounding box center [618, 240] width 6 height 6
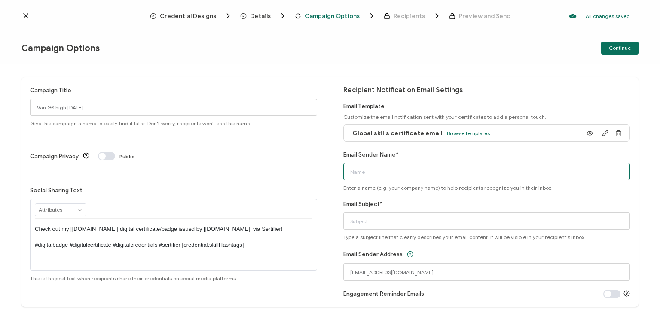
click at [402, 172] on input "Email Sender Name*" at bounding box center [486, 171] width 287 height 17
type input "Bayswater [GEOGRAPHIC_DATA]"
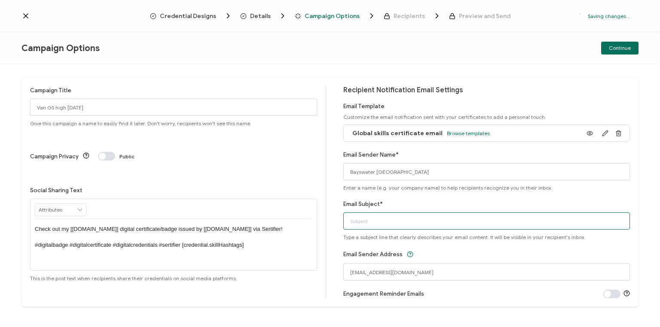
click at [361, 218] on input "Email Subject*" at bounding box center [486, 221] width 287 height 17
type input "Your Global Skills Certificate"
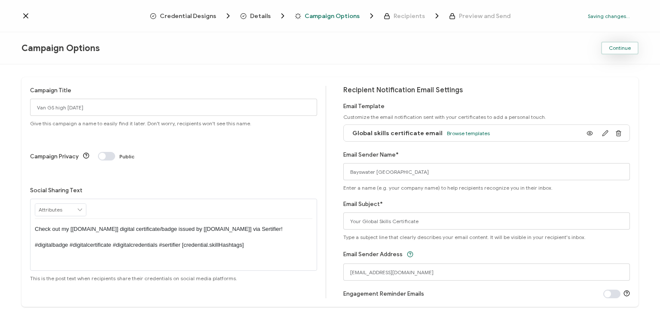
click at [617, 50] on span "Continue" at bounding box center [619, 48] width 22 height 5
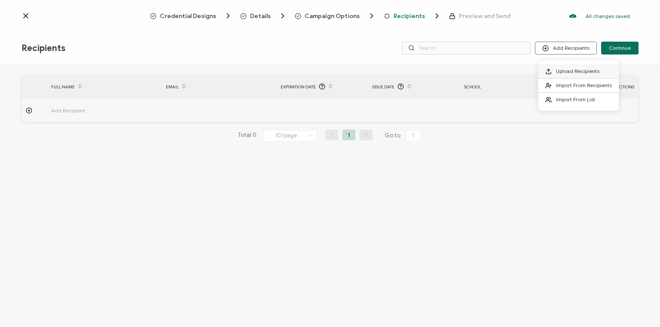
click at [572, 68] on span "Upload Recipients" at bounding box center [577, 71] width 43 height 6
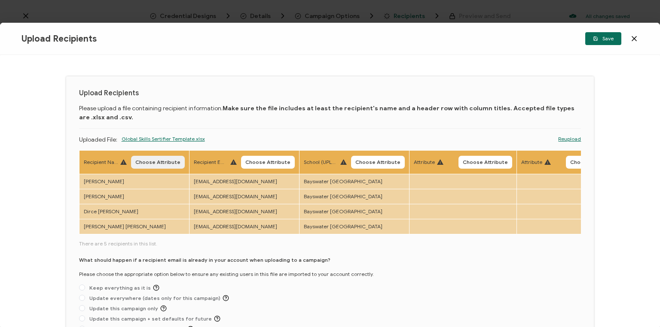
click at [155, 160] on span "Choose Attribute" at bounding box center [157, 162] width 45 height 5
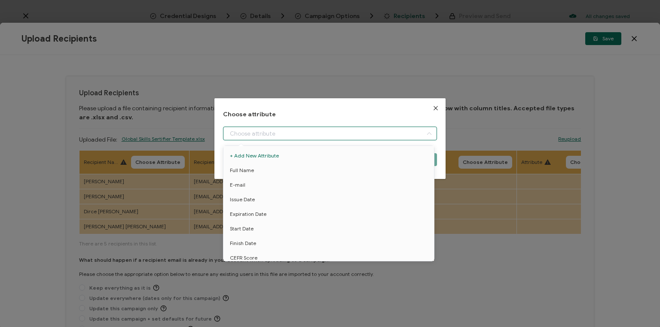
click at [256, 132] on input "dialog" at bounding box center [330, 134] width 214 height 14
click at [251, 168] on span "Full Name" at bounding box center [242, 170] width 24 height 15
type input "Full Name"
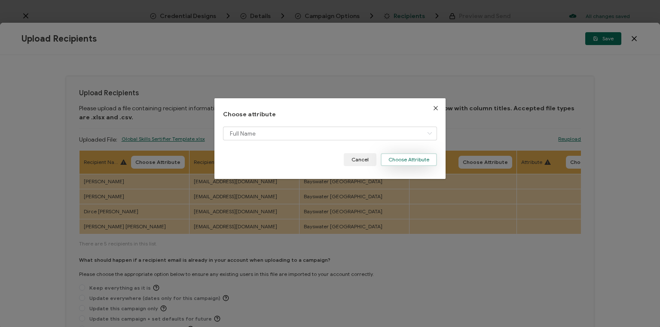
click at [413, 157] on button "Choose Attribute" at bounding box center [408, 159] width 56 height 13
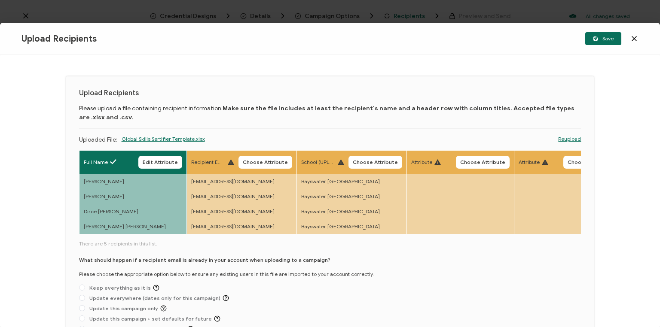
click at [259, 162] on span "Choose Attribute" at bounding box center [265, 162] width 45 height 5
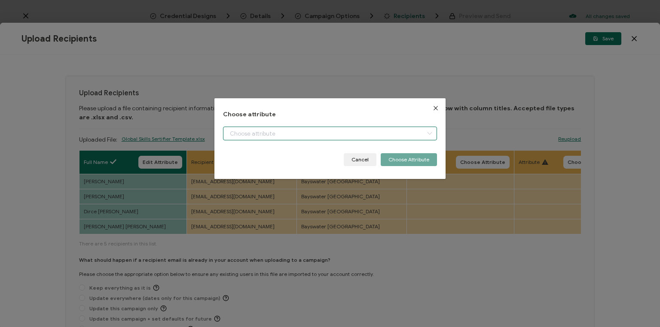
click at [260, 134] on input "dialog" at bounding box center [330, 134] width 214 height 14
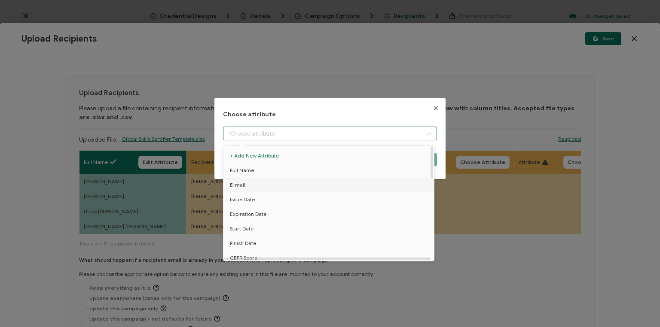
click at [250, 184] on li "E-mail" at bounding box center [329, 185] width 217 height 15
type input "E-mail"
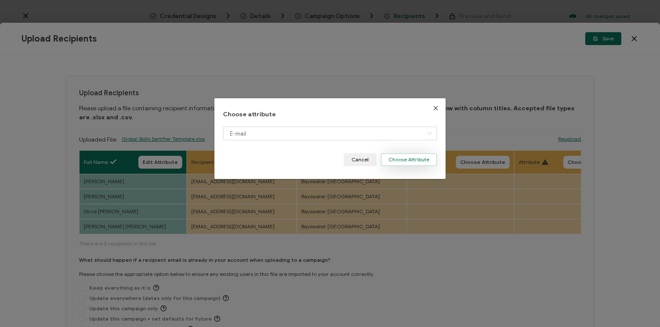
click at [403, 158] on button "Choose Attribute" at bounding box center [408, 159] width 56 height 13
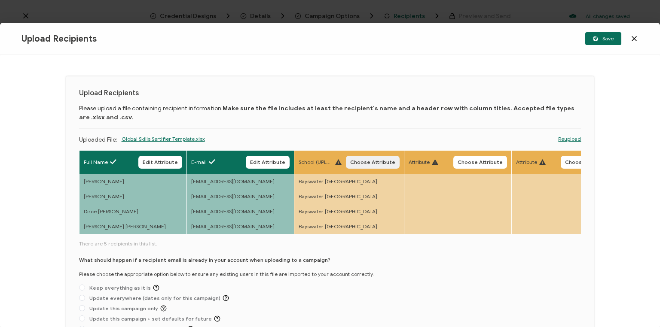
click at [368, 163] on span "Choose Attribute" at bounding box center [372, 162] width 45 height 5
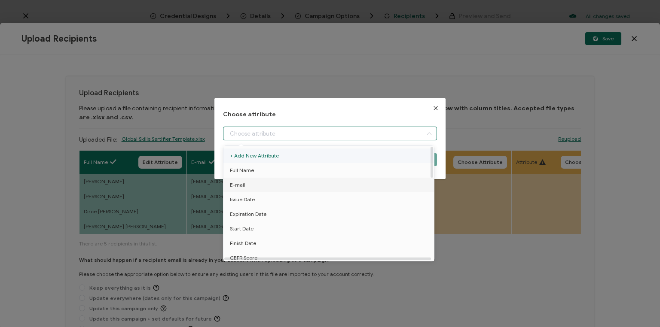
drag, startPoint x: 280, startPoint y: 132, endPoint x: 284, endPoint y: 155, distance: 23.9
click at [280, 132] on input "dialog" at bounding box center [330, 134] width 214 height 14
click at [243, 183] on span "School" at bounding box center [238, 184] width 16 height 15
type input "School"
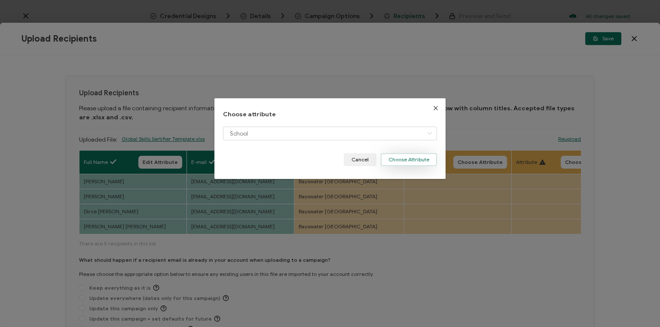
click at [400, 160] on button "Choose Attribute" at bounding box center [408, 159] width 56 height 13
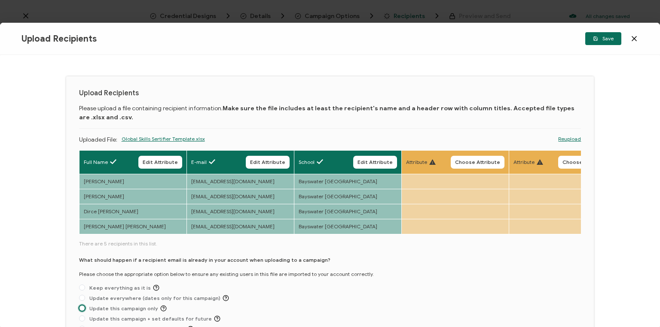
click at [81, 311] on span at bounding box center [82, 308] width 6 height 6
click at [81, 312] on input "Update this campaign only" at bounding box center [82, 308] width 6 height 7
radio input "true"
click at [606, 37] on span "Save" at bounding box center [603, 38] width 21 height 5
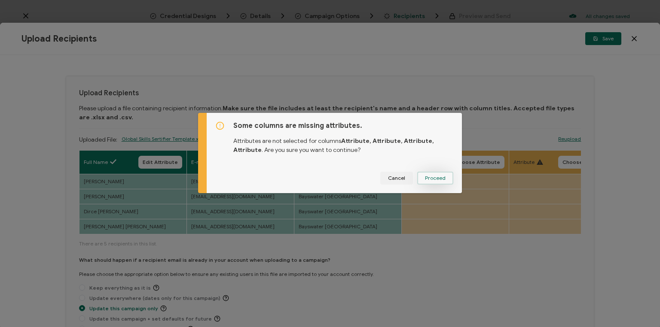
click at [433, 179] on span "Proceed" at bounding box center [435, 178] width 21 height 5
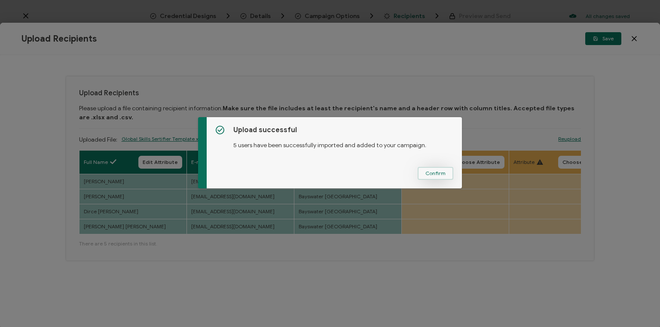
click at [432, 173] on span "Confirm" at bounding box center [435, 173] width 20 height 5
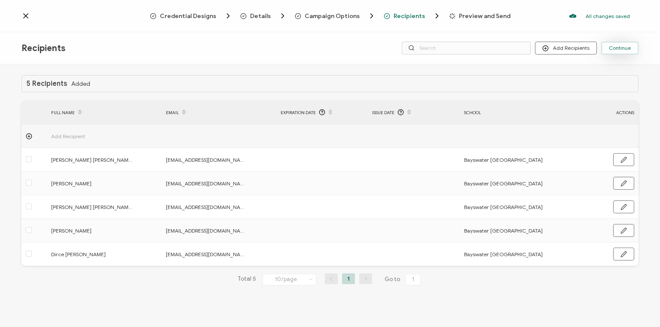
click at [620, 46] on span "Continue" at bounding box center [619, 48] width 22 height 5
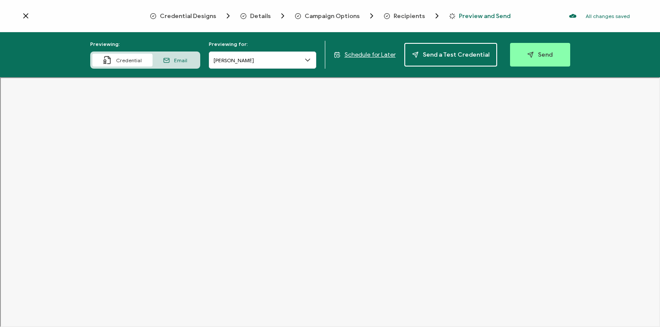
click at [371, 55] on span "Schedule for Later" at bounding box center [369, 54] width 51 height 7
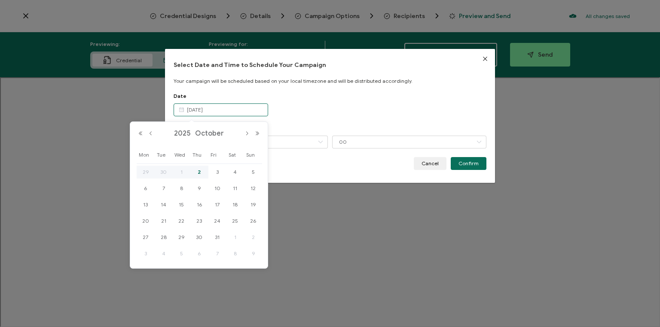
click at [223, 106] on input "[DATE]" at bounding box center [220, 109] width 94 height 13
click at [216, 170] on span "3" at bounding box center [217, 172] width 10 height 10
type input "[DATE]"
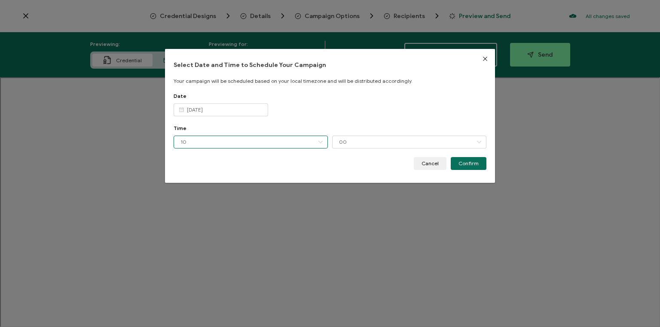
click at [244, 139] on input "10" at bounding box center [250, 142] width 154 height 13
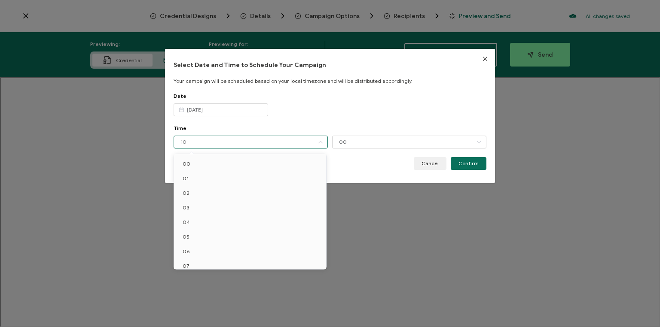
scroll to position [50, 0]
click at [244, 139] on input "10" at bounding box center [250, 142] width 154 height 13
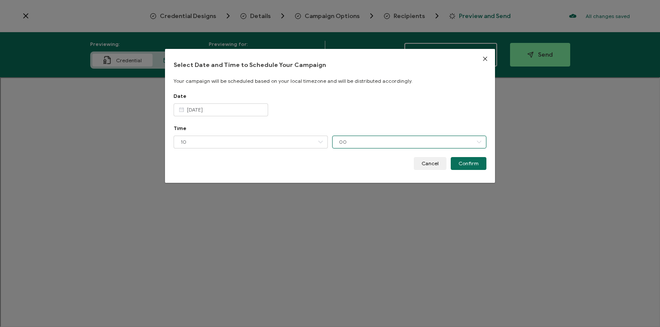
click at [356, 139] on input "00" at bounding box center [409, 142] width 154 height 13
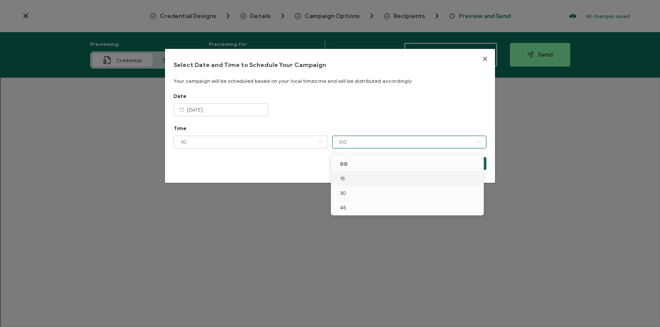
click at [348, 178] on li "15" at bounding box center [408, 178] width 155 height 15
type input "15"
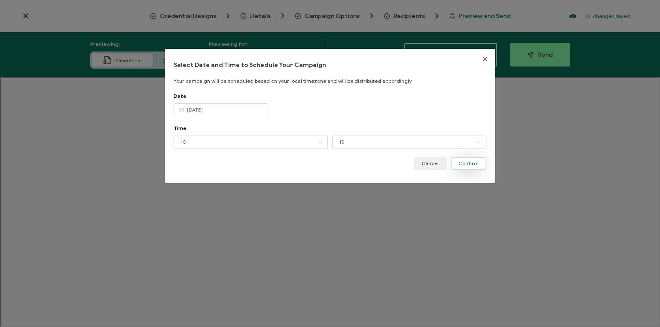
click at [472, 162] on span "Confirm" at bounding box center [468, 163] width 20 height 5
